Goal: Task Accomplishment & Management: Manage account settings

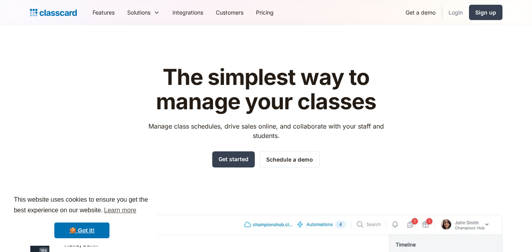
click at [455, 14] on link "Login" at bounding box center [455, 13] width 27 height 18
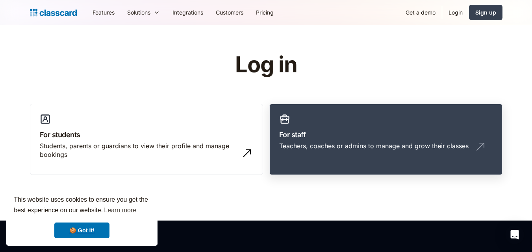
click at [446, 149] on div "Teachers, coaches or admins to manage and grow their classes" at bounding box center [373, 146] width 189 height 9
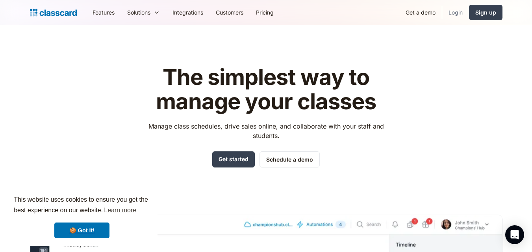
click at [454, 17] on link "Login" at bounding box center [455, 13] width 27 height 18
